Goal: Information Seeking & Learning: Compare options

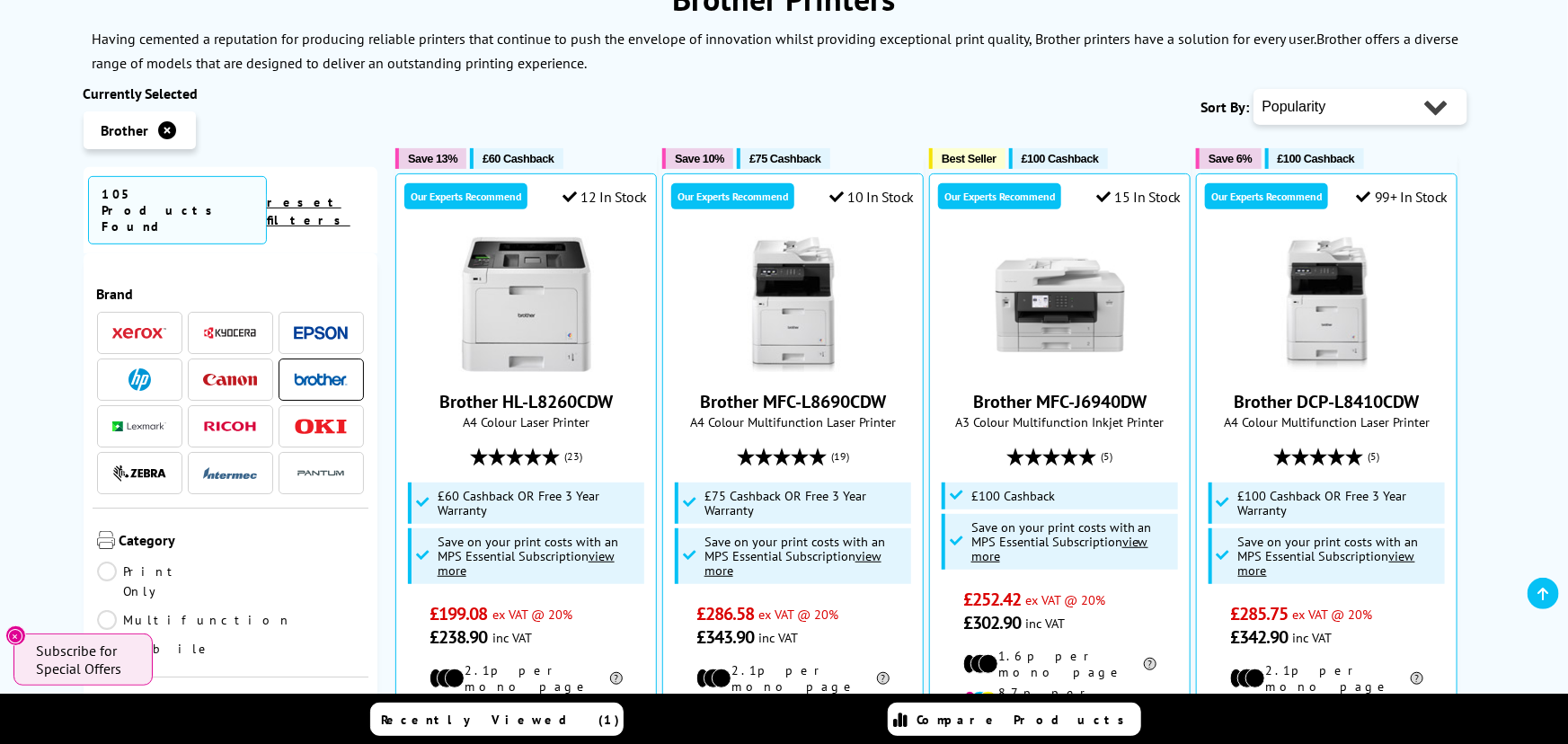
scroll to position [535, 0]
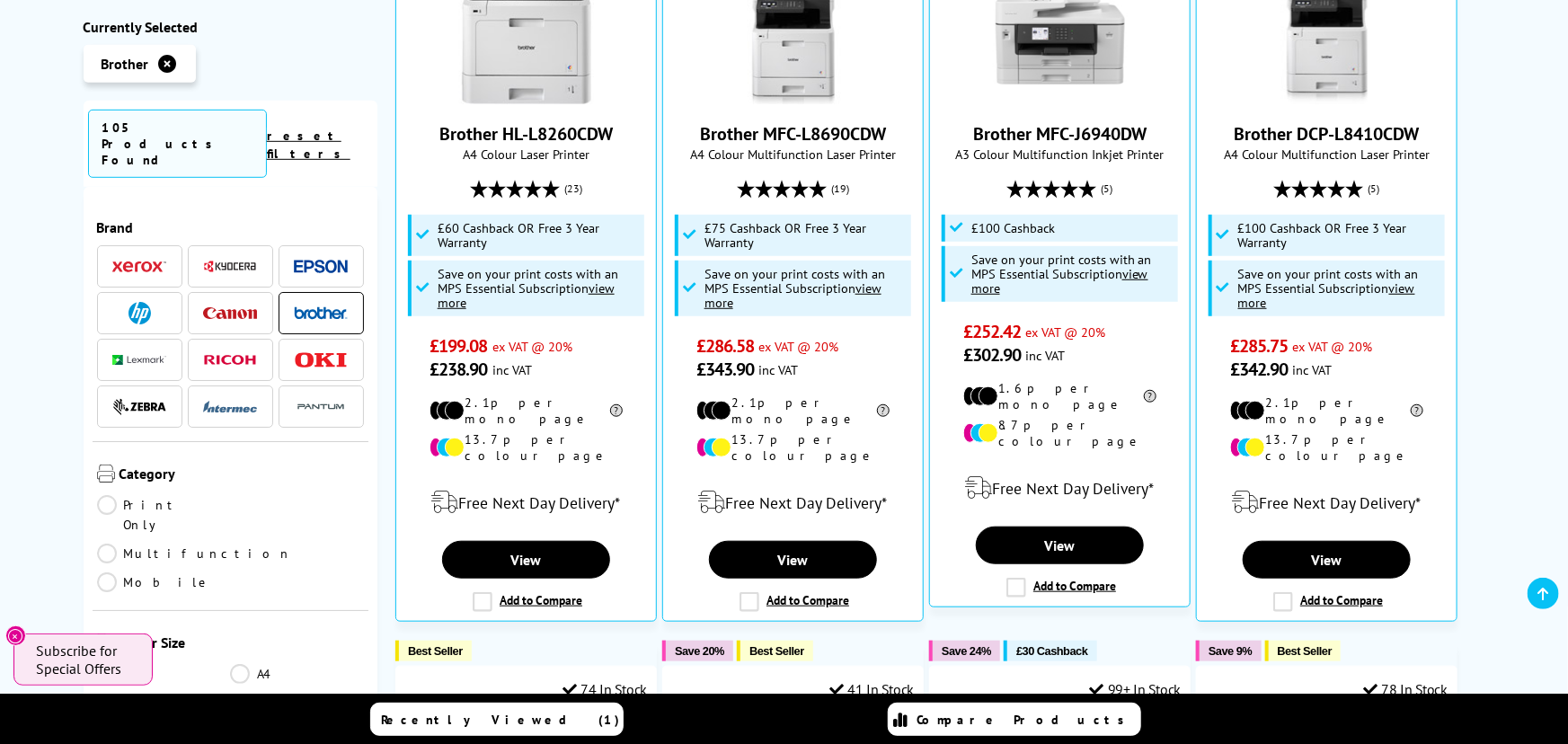
click at [245, 544] on link "Multifunction" at bounding box center [195, 553] width 196 height 19
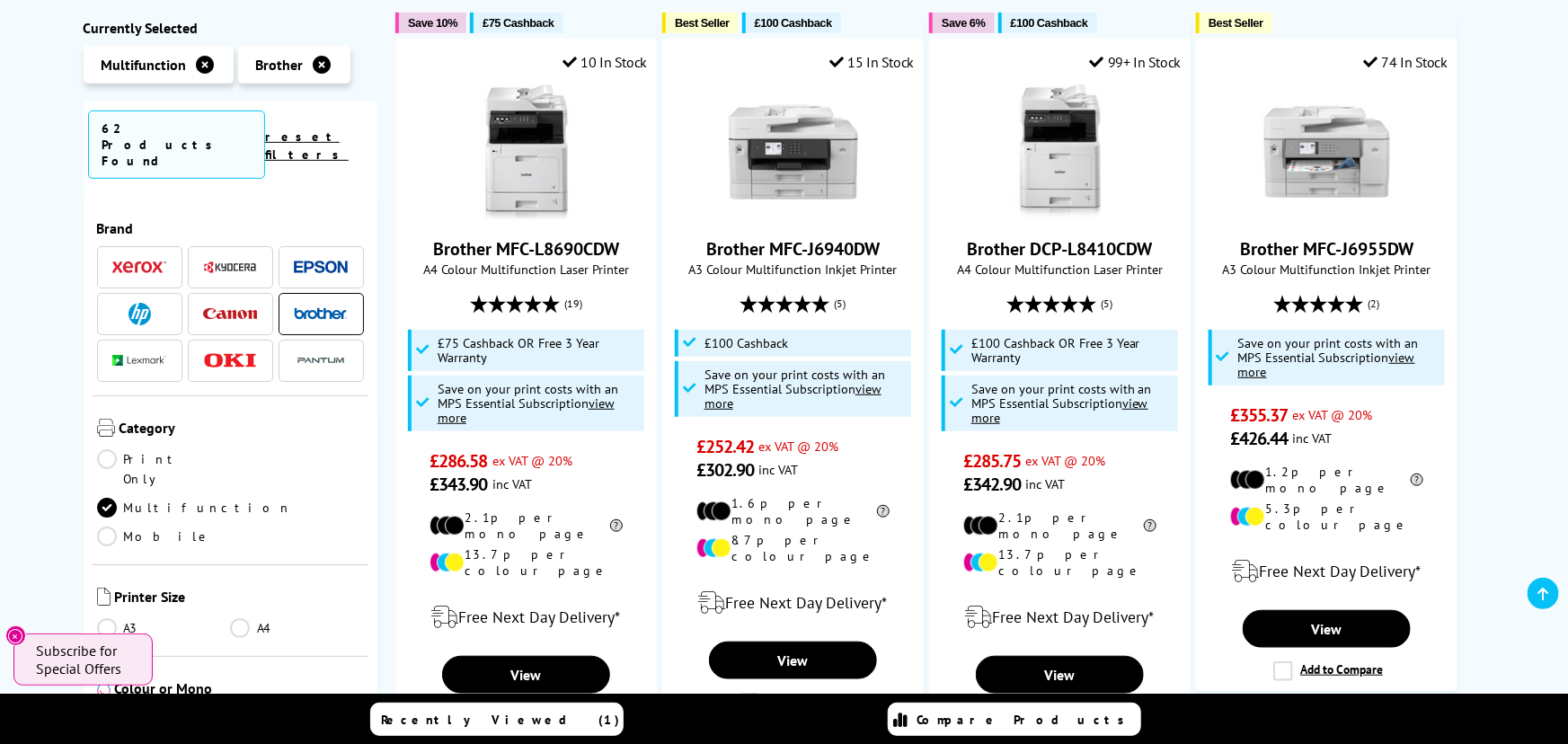
scroll to position [268, 0]
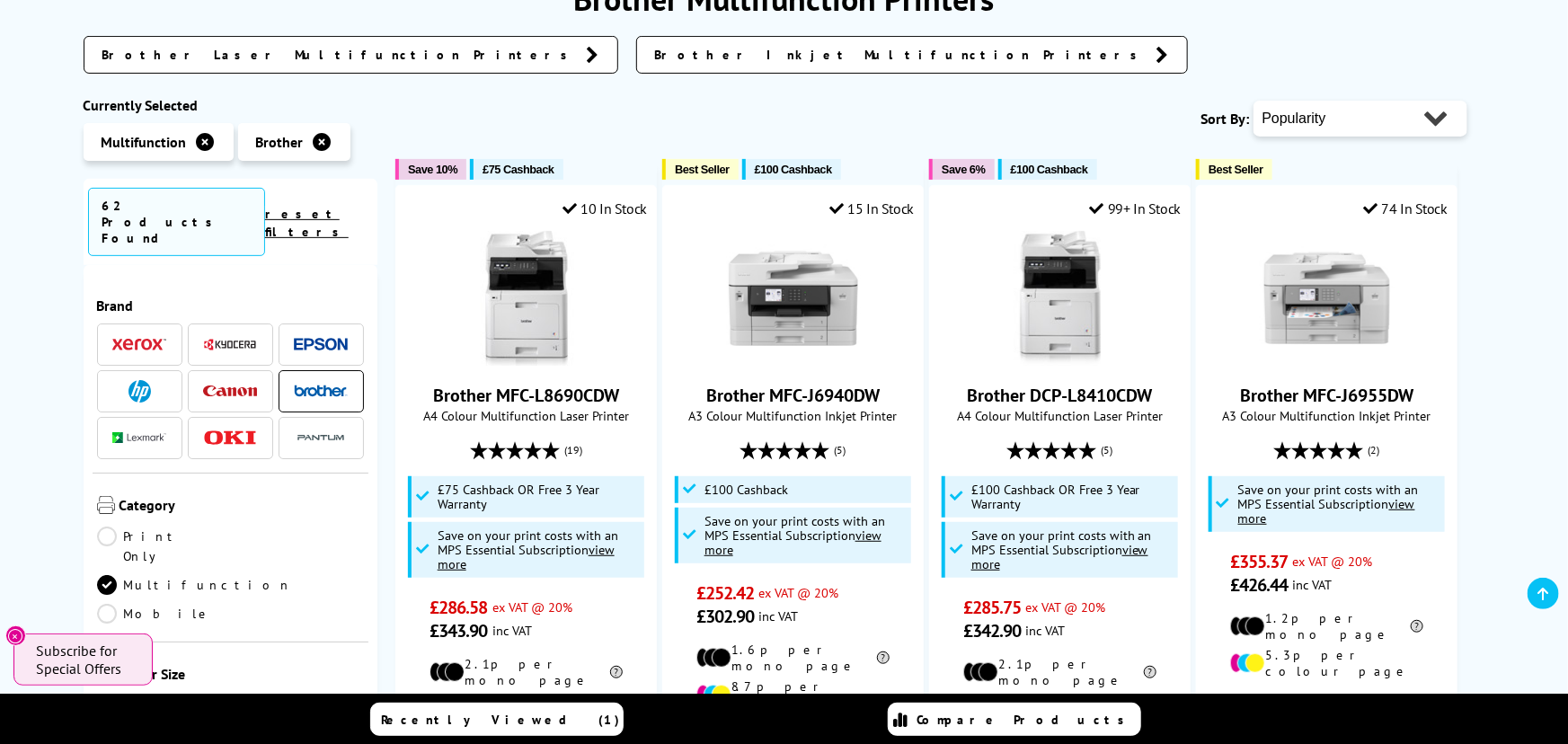
click at [296, 380] on span at bounding box center [320, 391] width 54 height 22
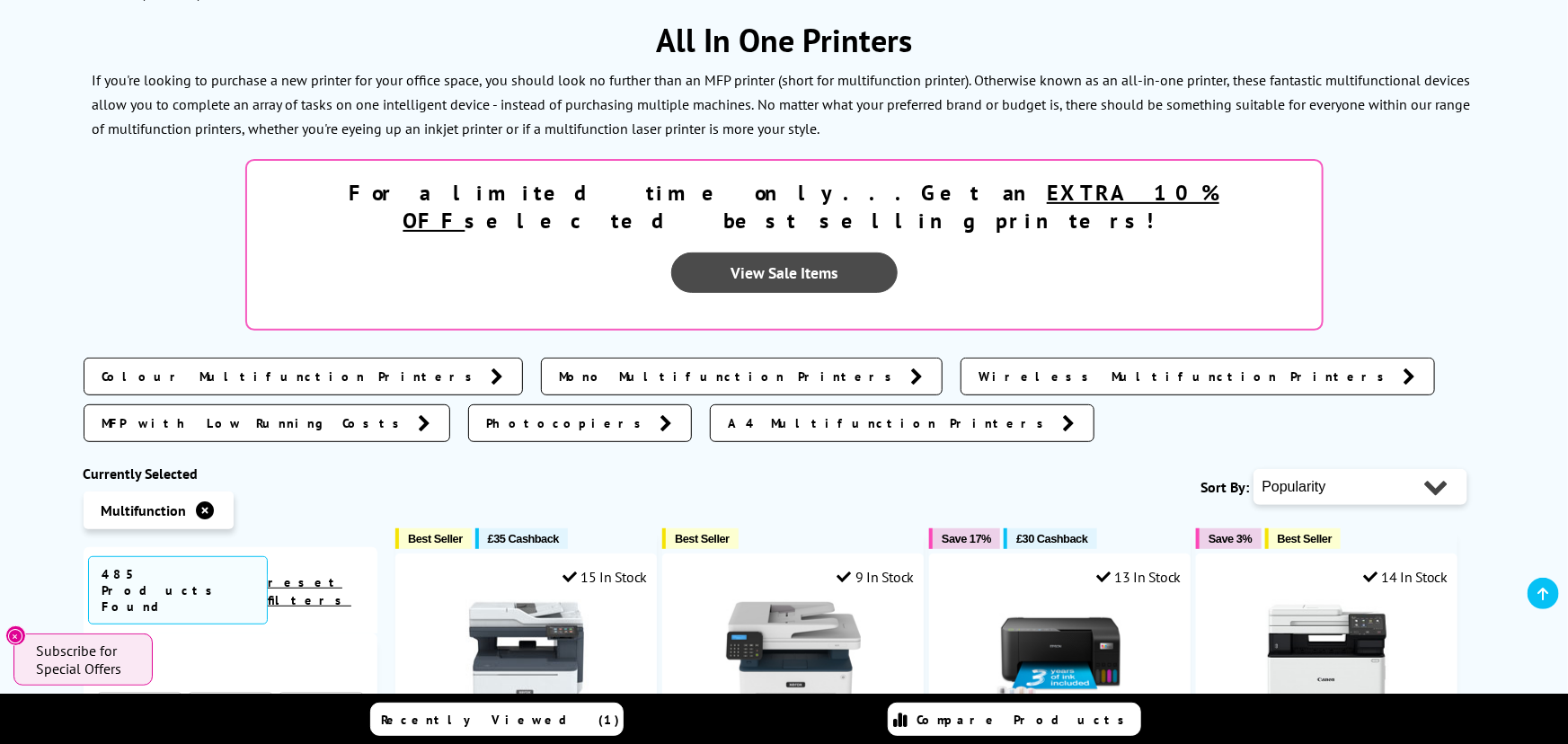
scroll to position [402, 0]
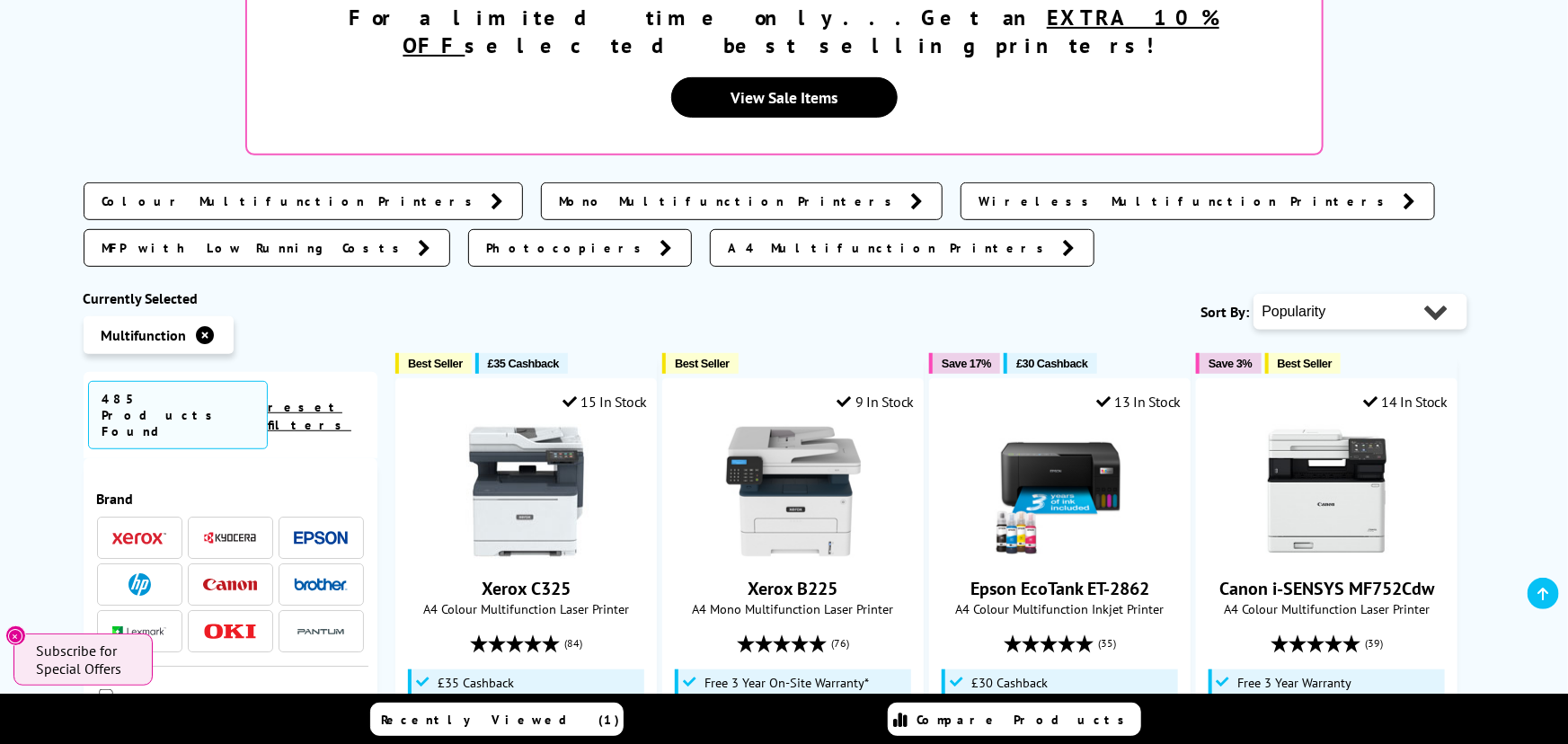
click at [1439, 294] on select "Popularity Rating Price - Low to High Price - High to Low Running Costs - Low t…" at bounding box center [1360, 311] width 214 height 36
select select "Price Ascending"
click at [1253, 294] on select "Popularity Rating Price - Low to High Price - High to Low Running Costs - Low t…" at bounding box center [1360, 311] width 214 height 36
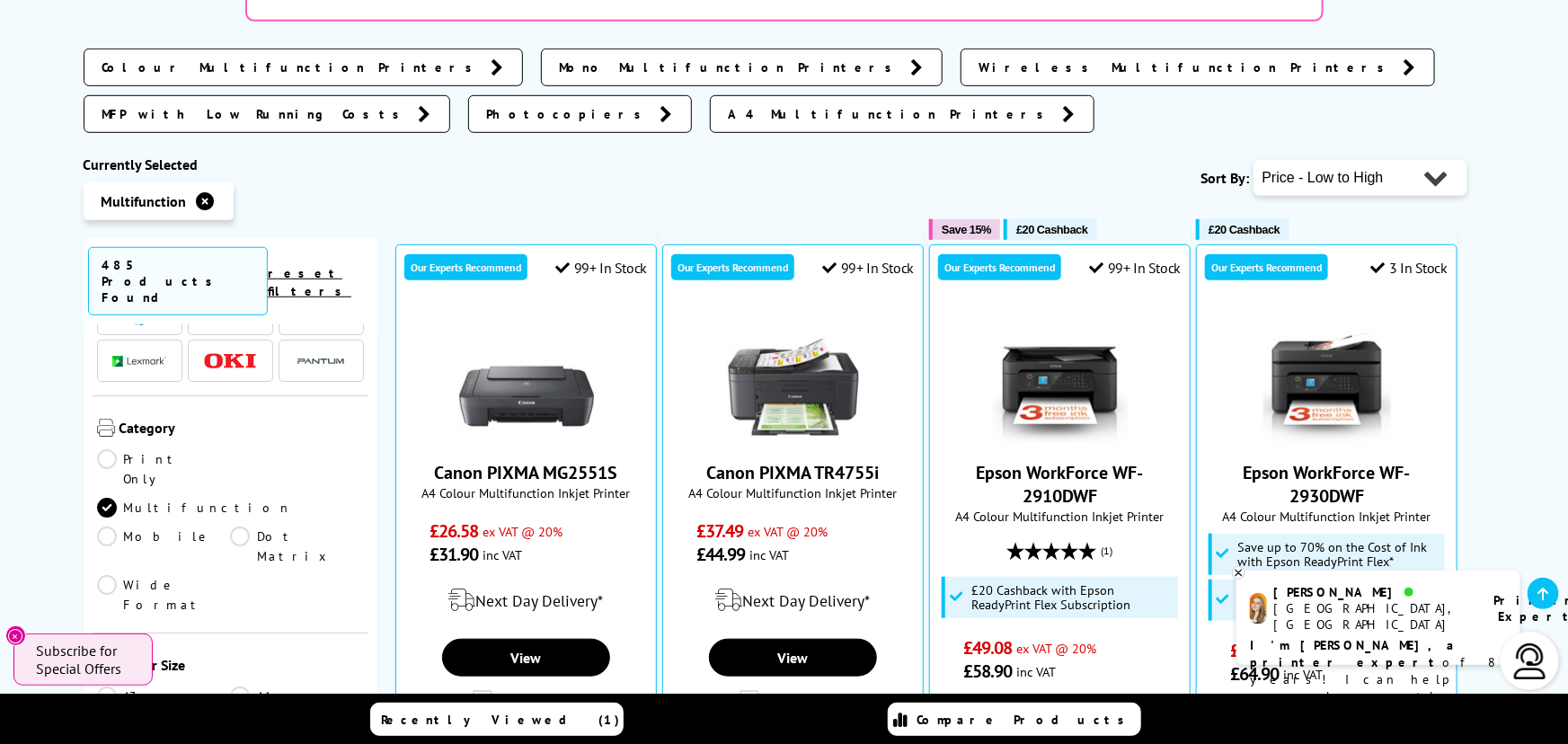
scroll to position [268, 0]
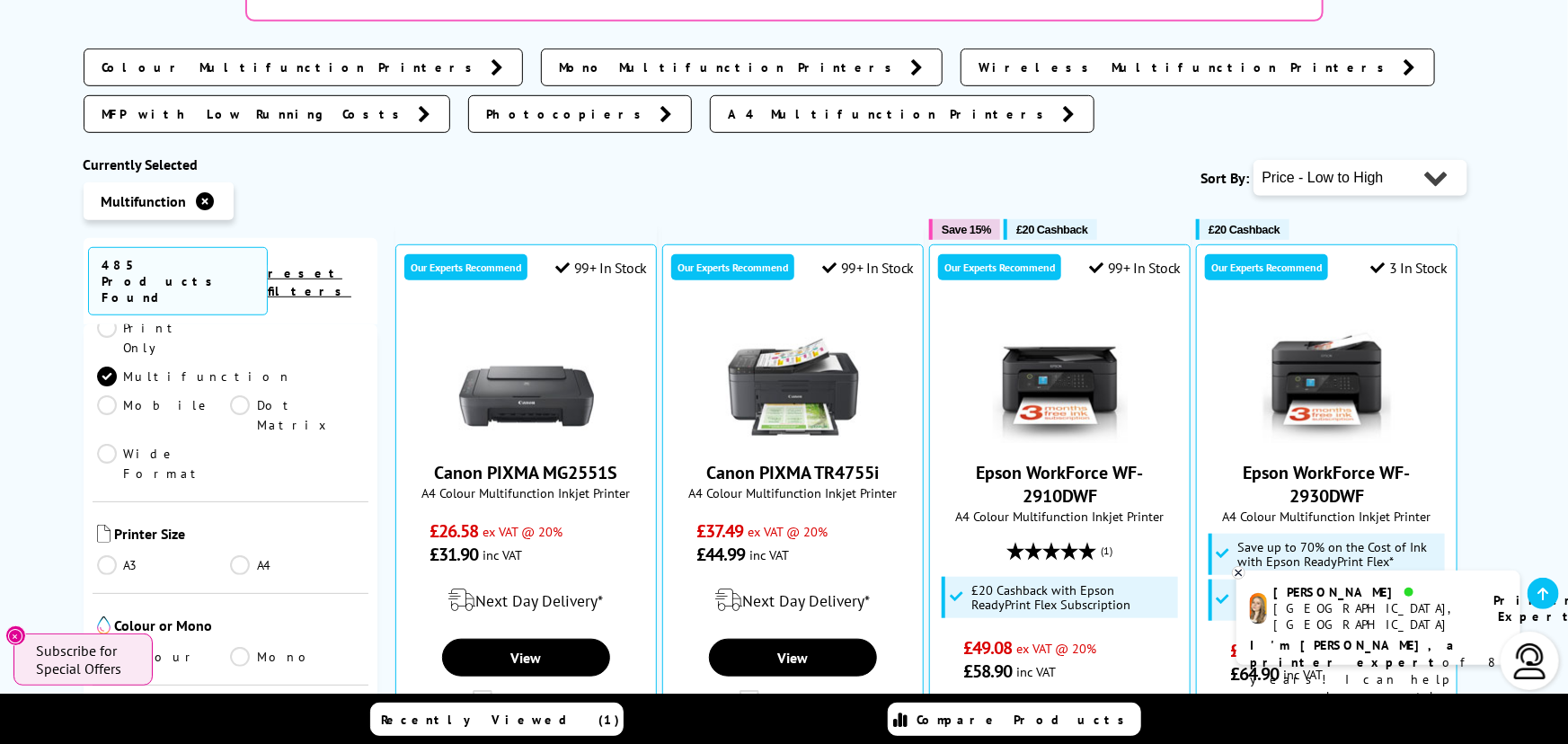
click at [98, 741] on link "Laser" at bounding box center [163, 750] width 134 height 19
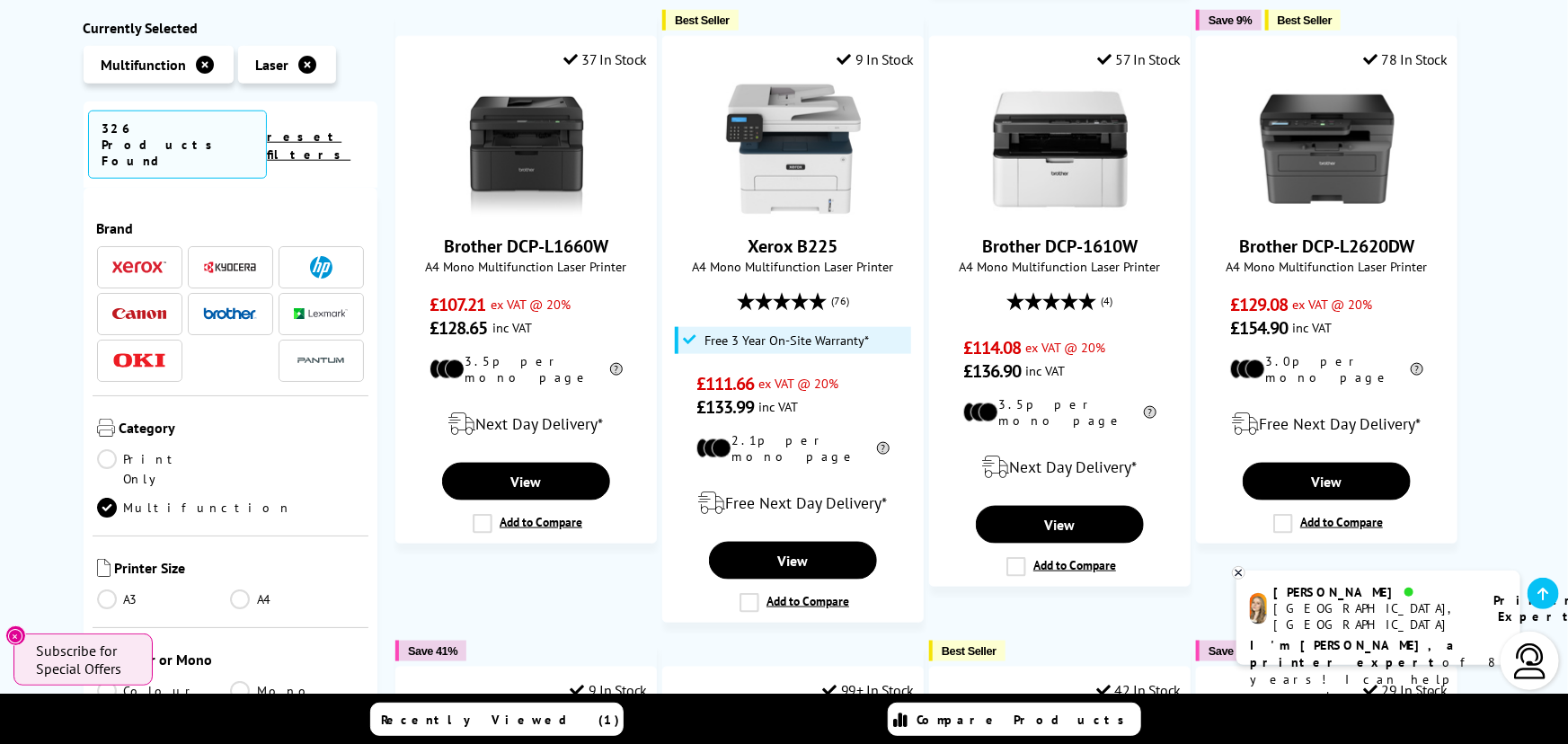
click at [224, 302] on span at bounding box center [230, 313] width 54 height 22
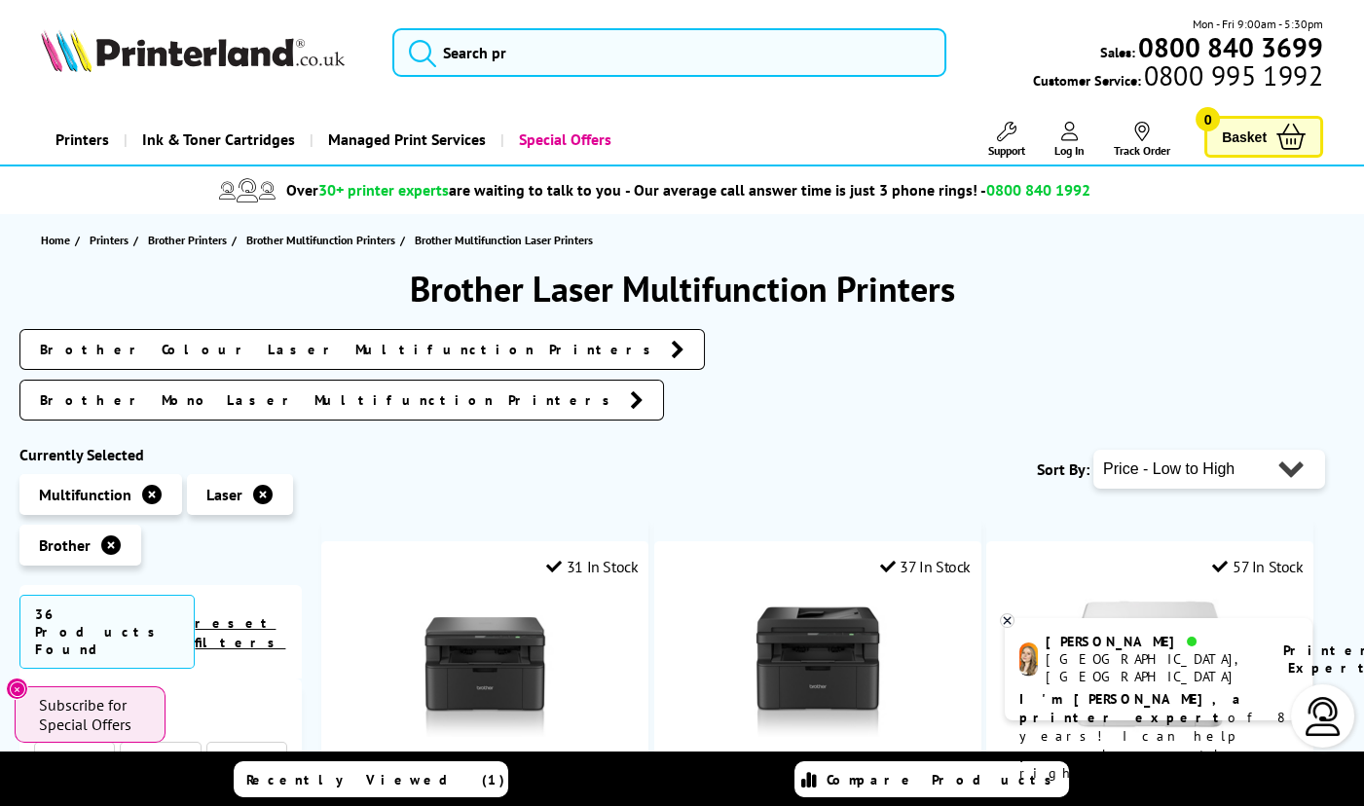
click at [906, 335] on div "Brother Colour Laser Multifunction Printers Brother Mono Laser Multifunction Pr…" at bounding box center [681, 379] width 1325 height 101
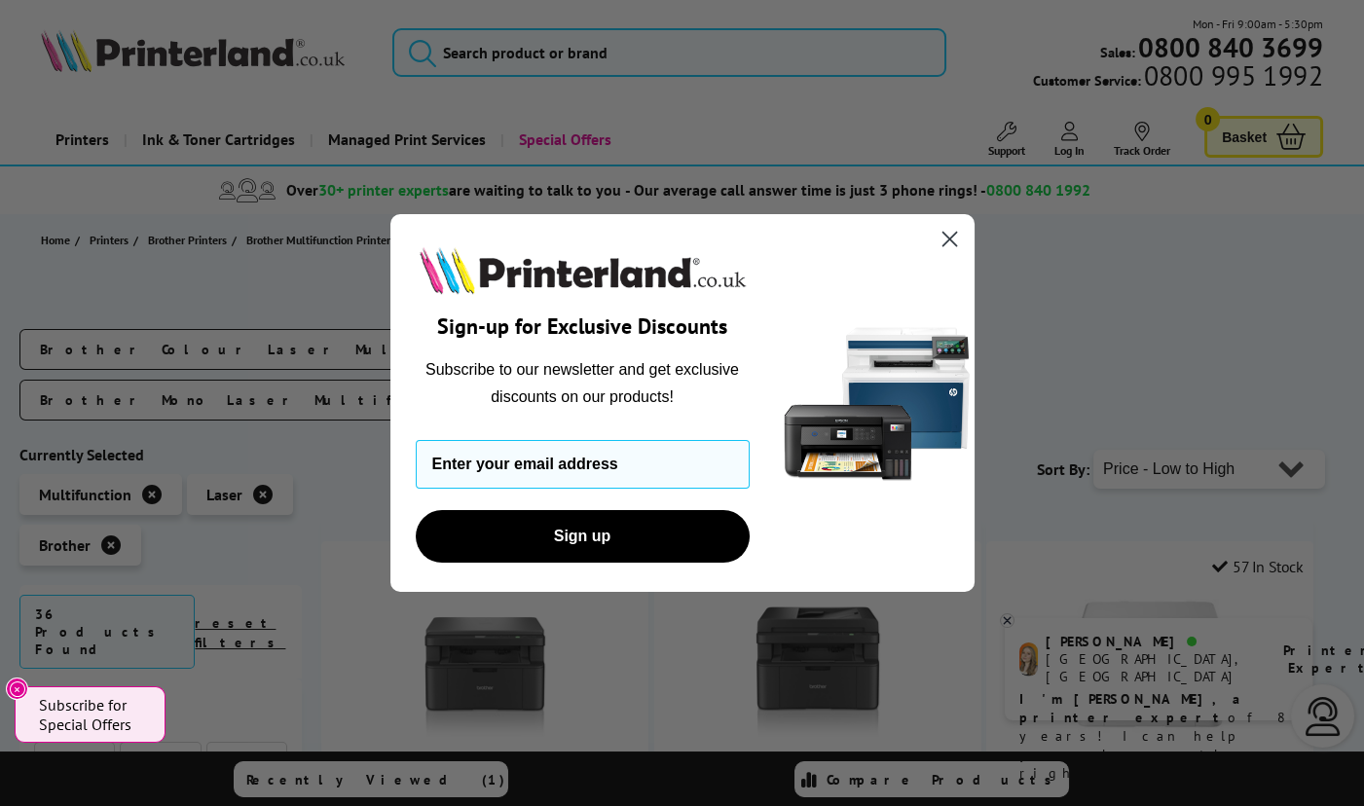
click at [946, 239] on circle "Close dialog" at bounding box center [949, 239] width 32 height 32
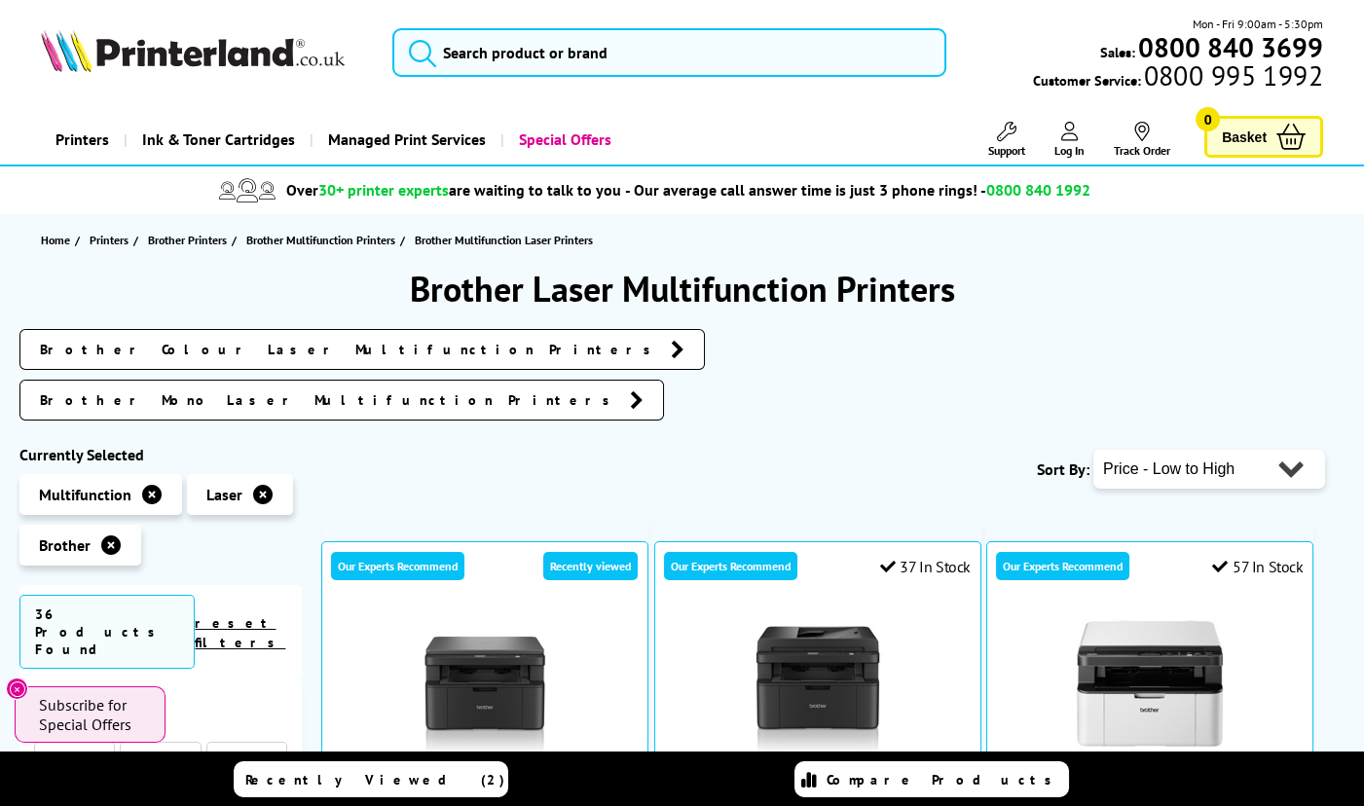
click at [671, 349] on icon at bounding box center [678, 349] width 14 height 19
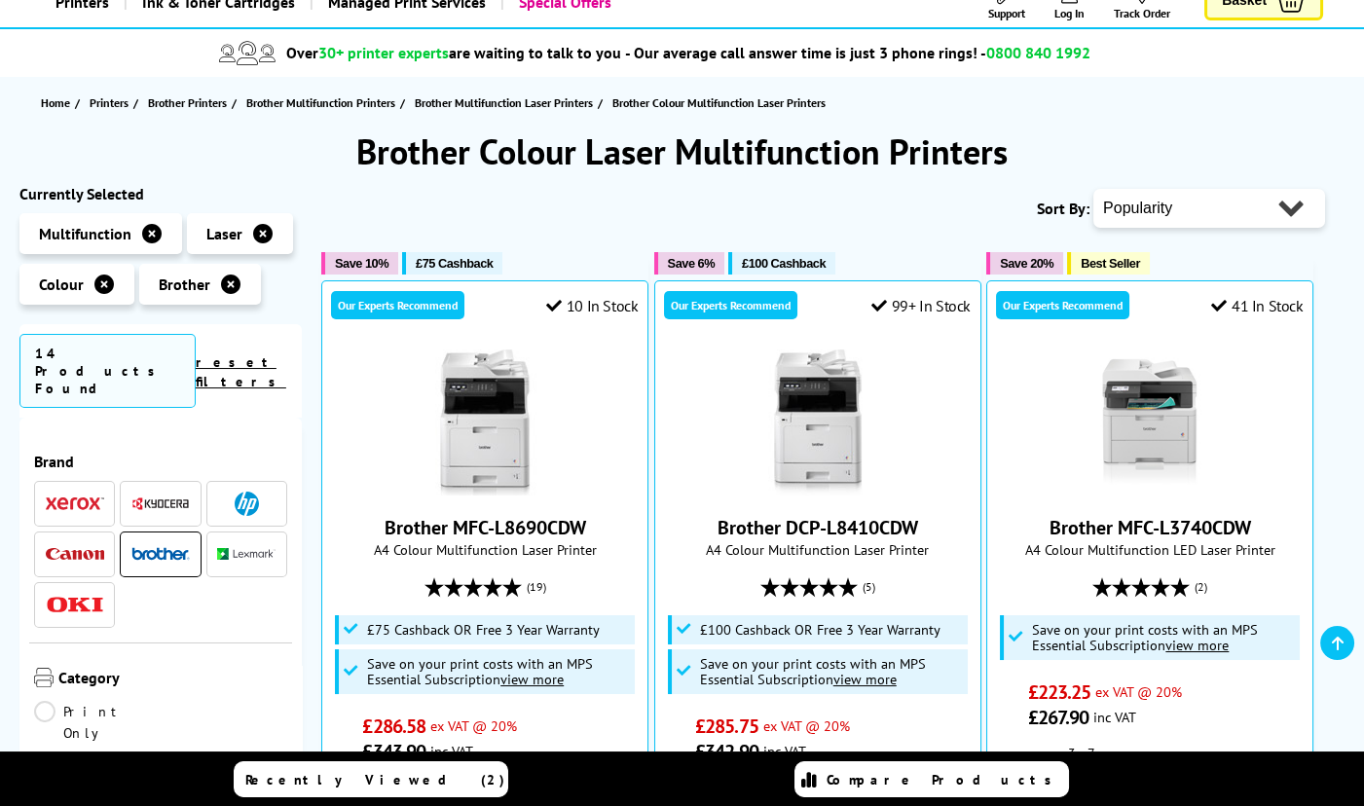
scroll to position [435, 0]
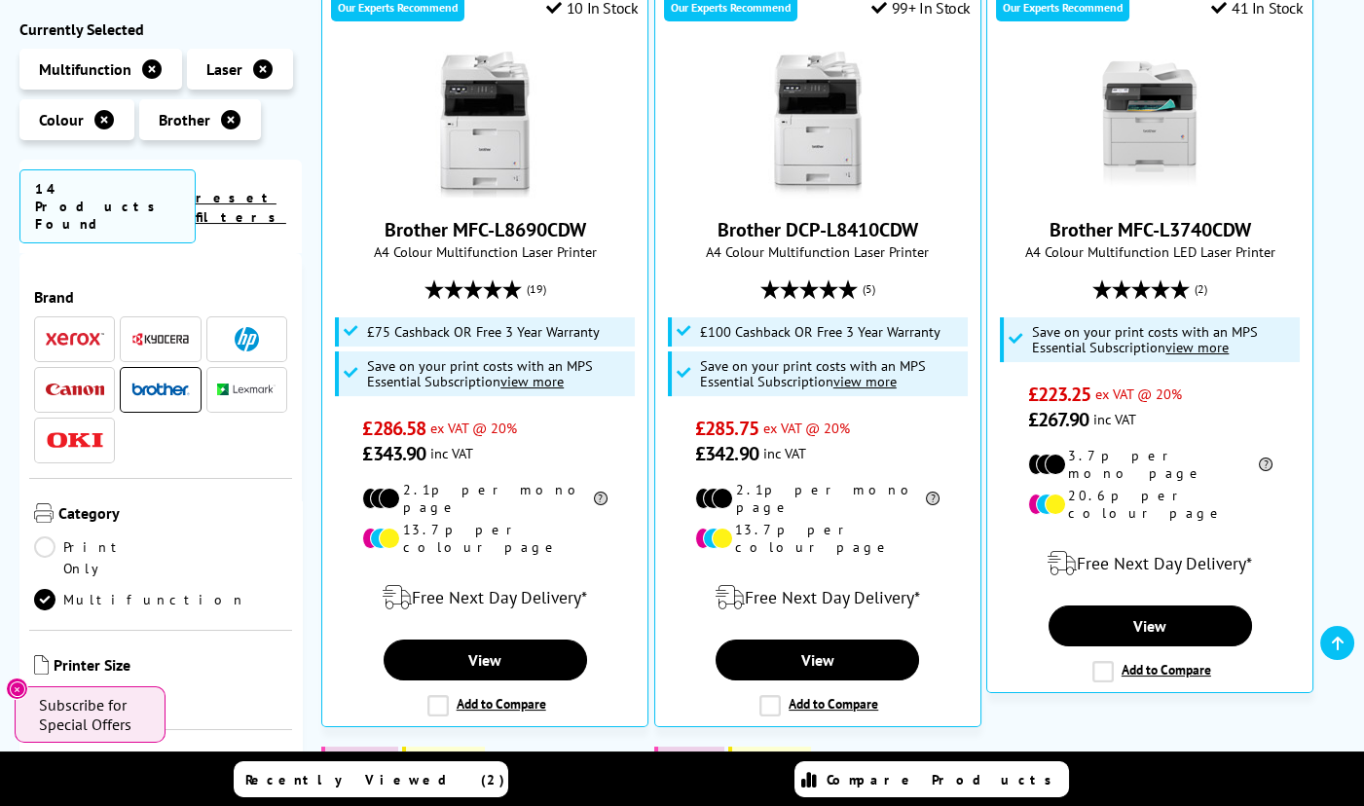
click at [78, 333] on img at bounding box center [75, 340] width 58 height 14
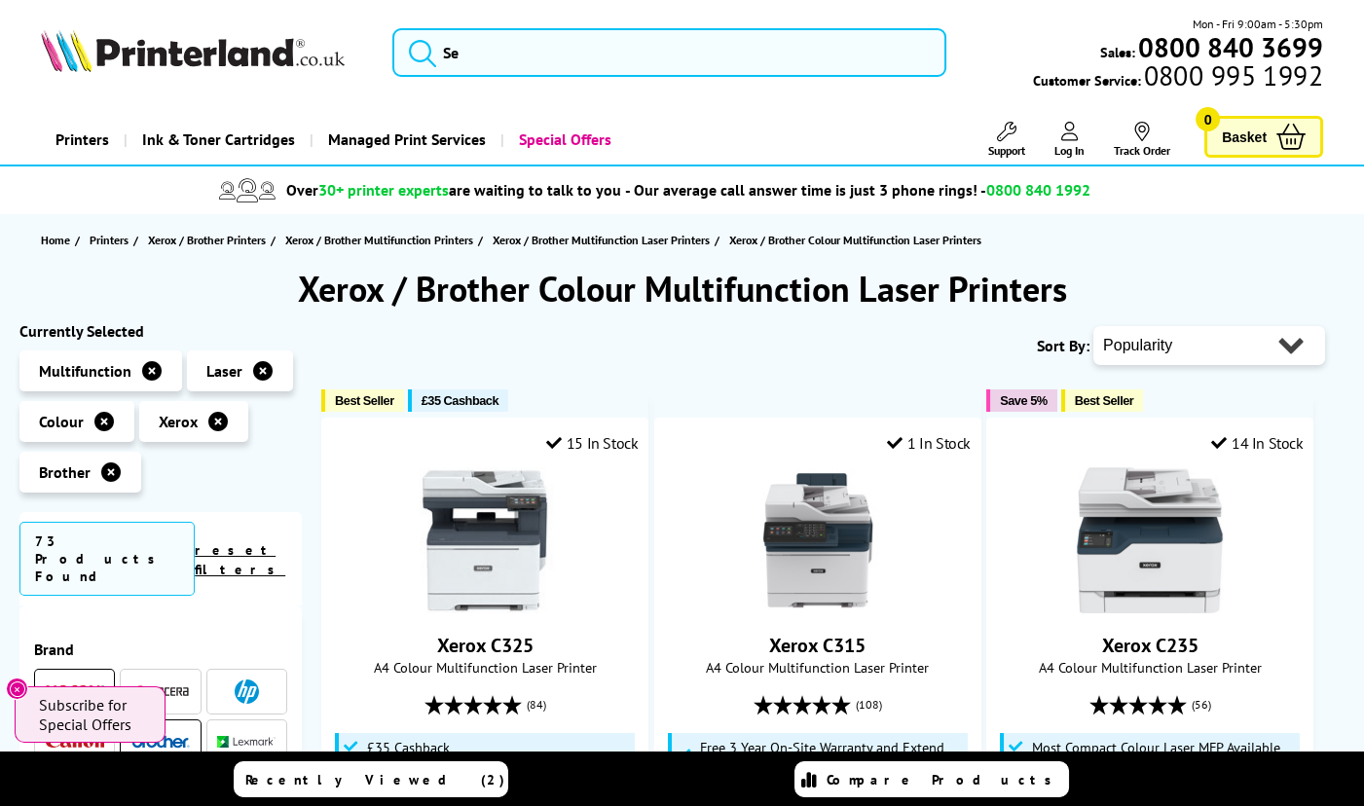
click at [1289, 349] on select "Popularity Rating Price - Low to High Price - High to Low Running Costs - Low t…" at bounding box center [1210, 345] width 232 height 39
select select "Price Ascending"
click at [1094, 326] on select "Popularity Rating Price - Low to High Price - High to Low Running Costs - Low t…" at bounding box center [1210, 345] width 232 height 39
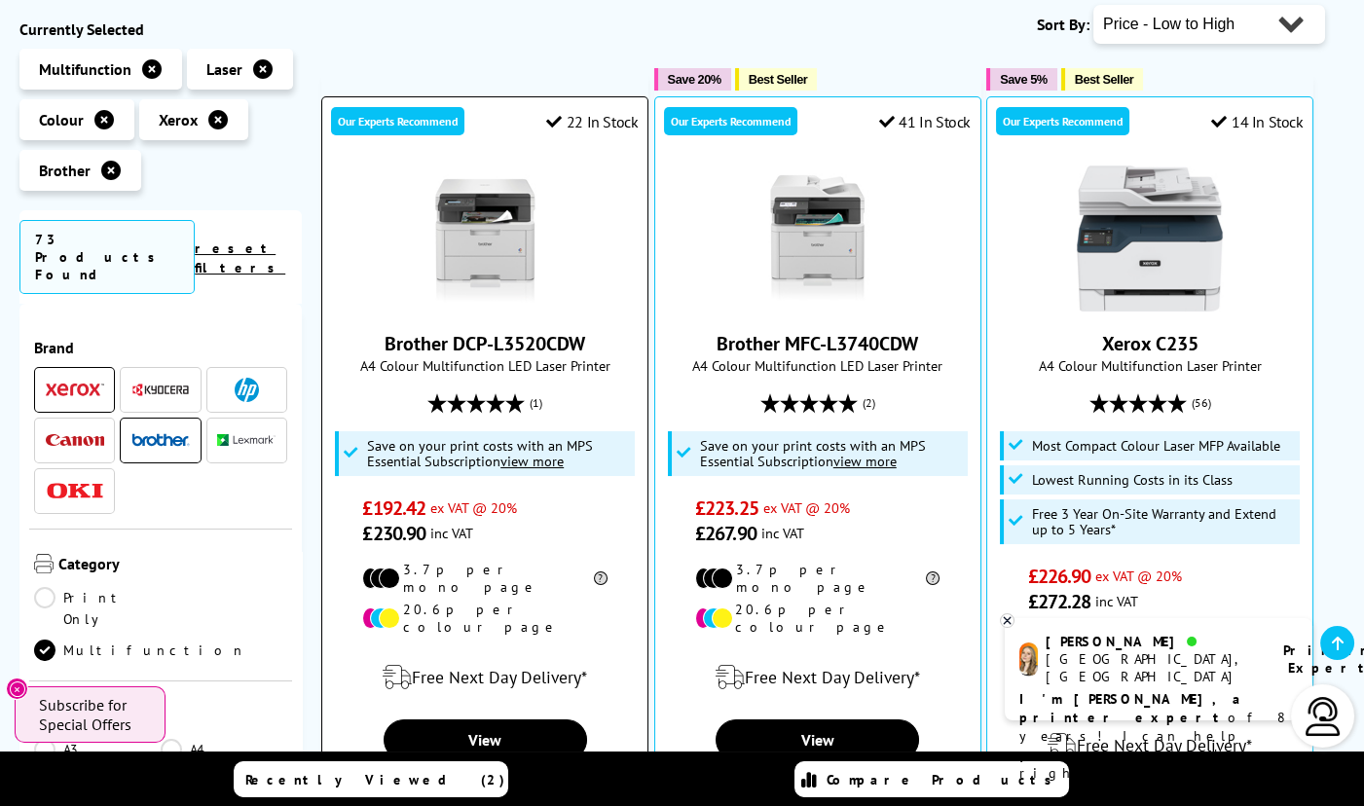
scroll to position [145, 0]
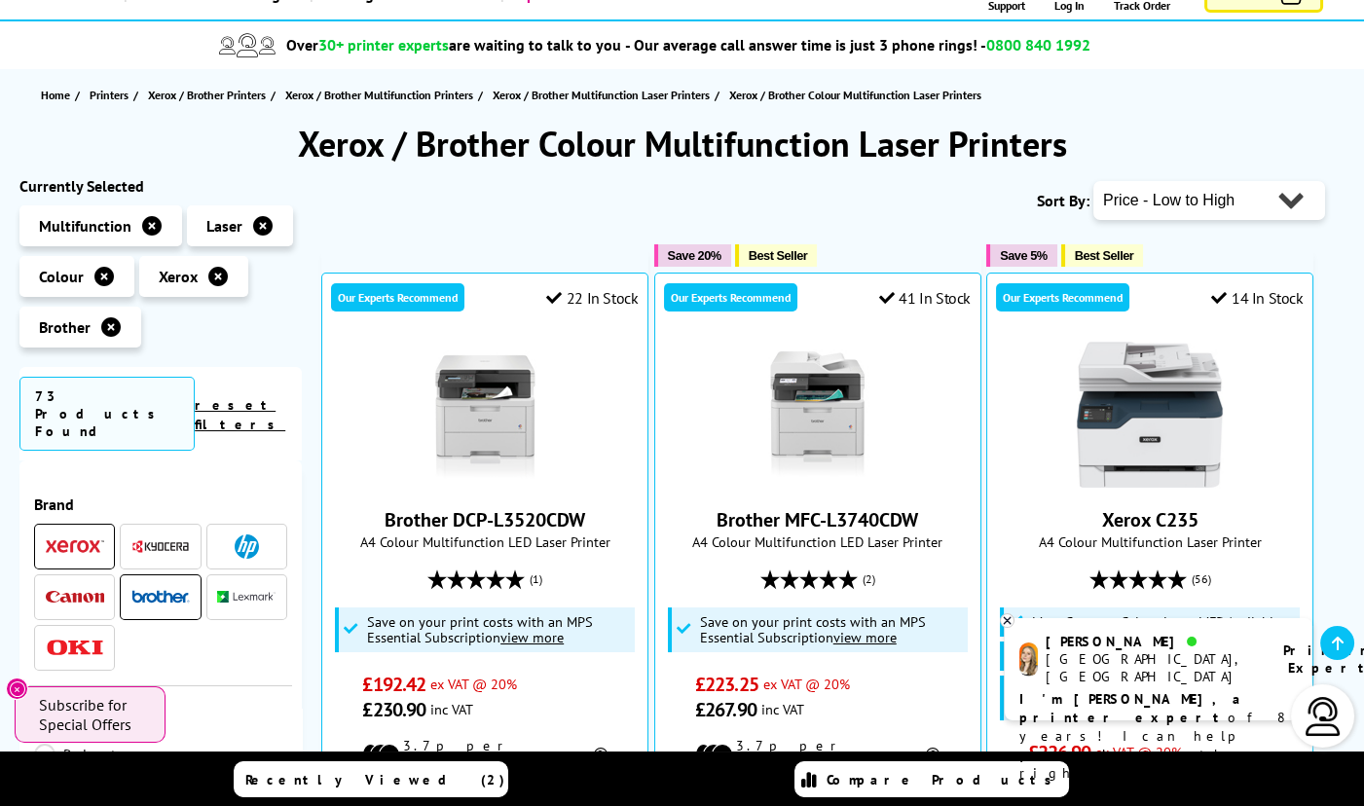
click at [150, 585] on span at bounding box center [160, 597] width 58 height 24
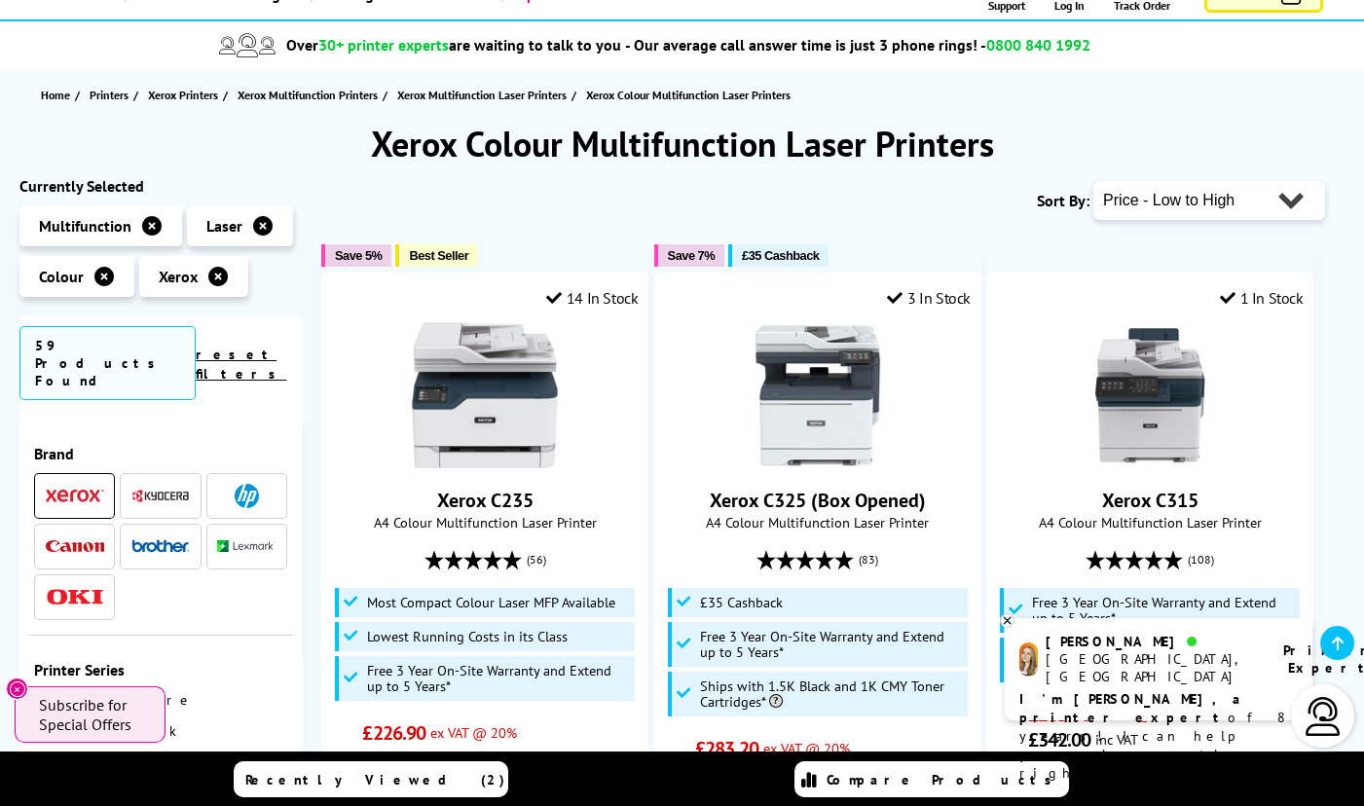
click at [102, 275] on icon at bounding box center [103, 276] width 19 height 19
